Goal: Task Accomplishment & Management: Complete application form

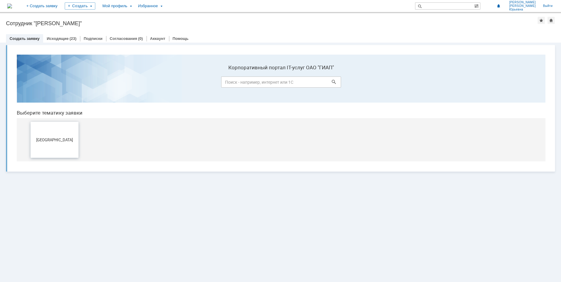
click at [66, 135] on button "[GEOGRAPHIC_DATA]" at bounding box center [55, 140] width 48 height 36
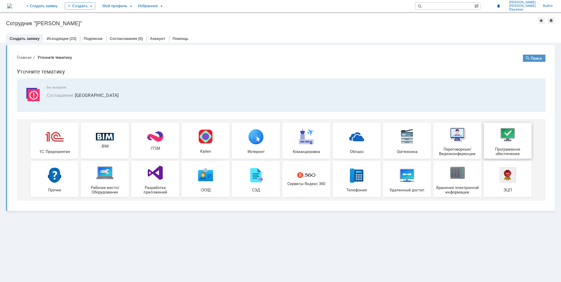
click at [514, 134] on img at bounding box center [508, 134] width 18 height 18
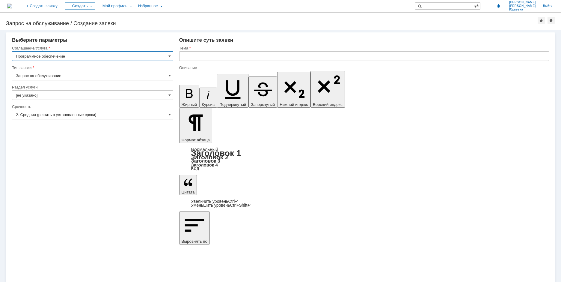
click at [55, 94] on input "[не указано]" at bounding box center [92, 95] width 161 height 10
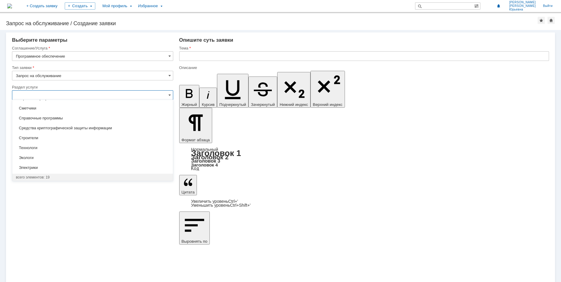
scroll to position [97, 0]
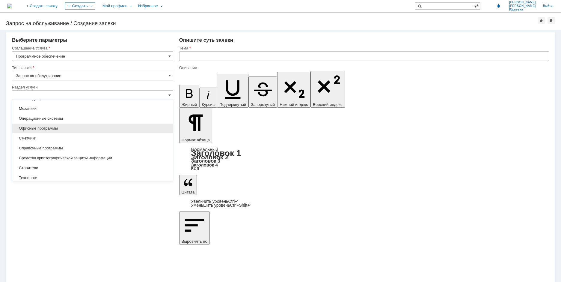
click at [52, 130] on span "Офисные программы" at bounding box center [92, 128] width 153 height 5
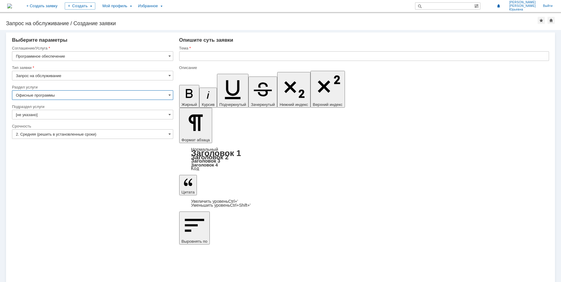
type input "Офисные программы"
click at [170, 116] on span at bounding box center [169, 114] width 2 height 5
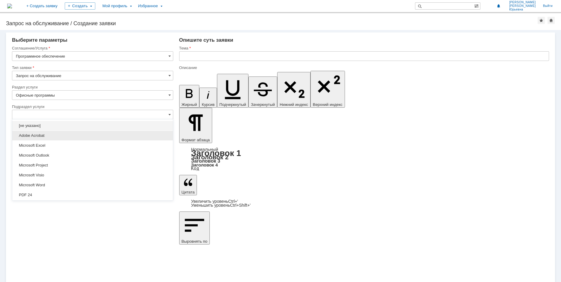
click at [28, 134] on span "Adobe Acrobat" at bounding box center [92, 135] width 153 height 5
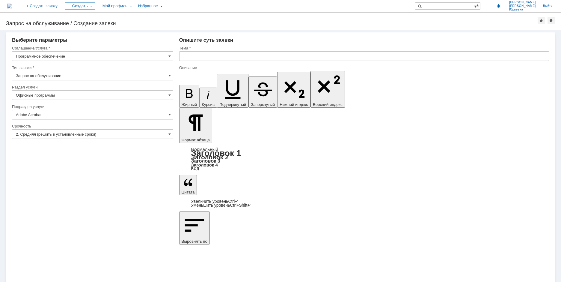
type input "Adobe Acrobat"
click at [188, 59] on input "text" at bounding box center [364, 56] width 370 height 10
type input "g"
click at [246, 58] on input "программа некооректно работаеи" at bounding box center [364, 56] width 370 height 10
type input "программа некорректно работает"
